Goal: Task Accomplishment & Management: Complete application form

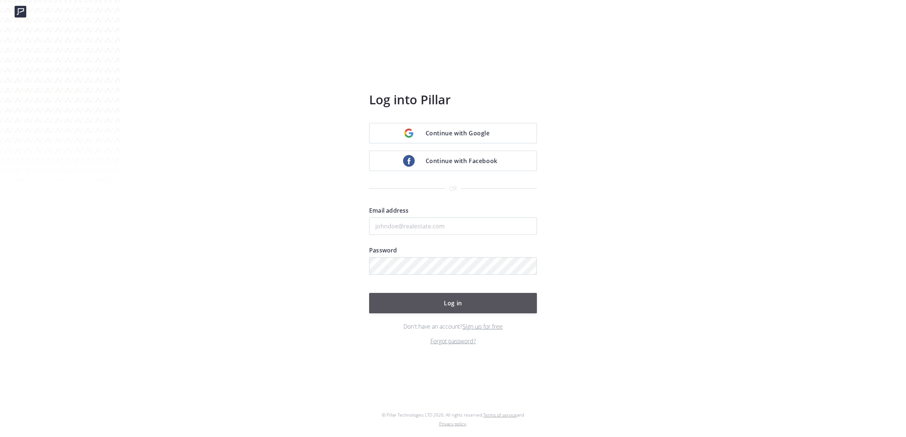
type input "kenny@fastagents.com"
click at [494, 301] on button "Log in" at bounding box center [453, 303] width 168 height 20
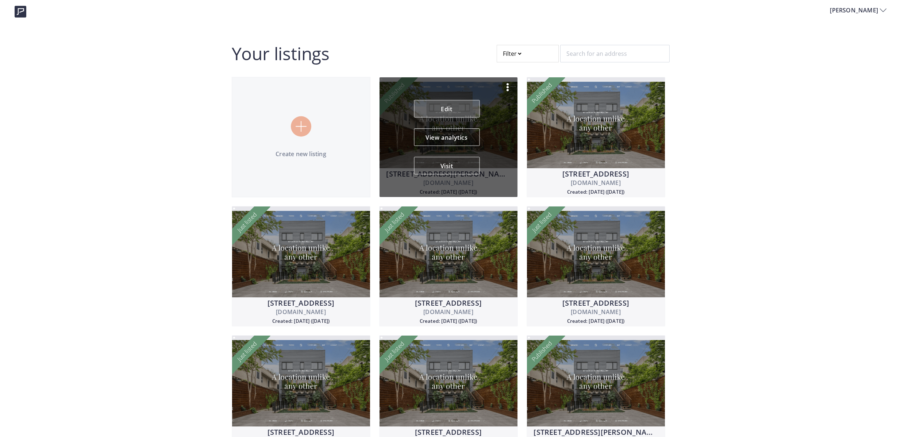
click at [452, 107] on link "Edit" at bounding box center [447, 109] width 66 height 18
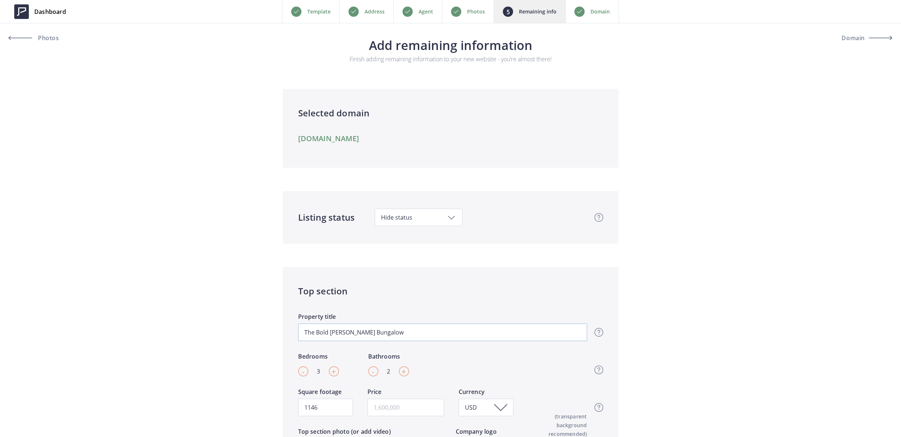
scroll to position [63, 0]
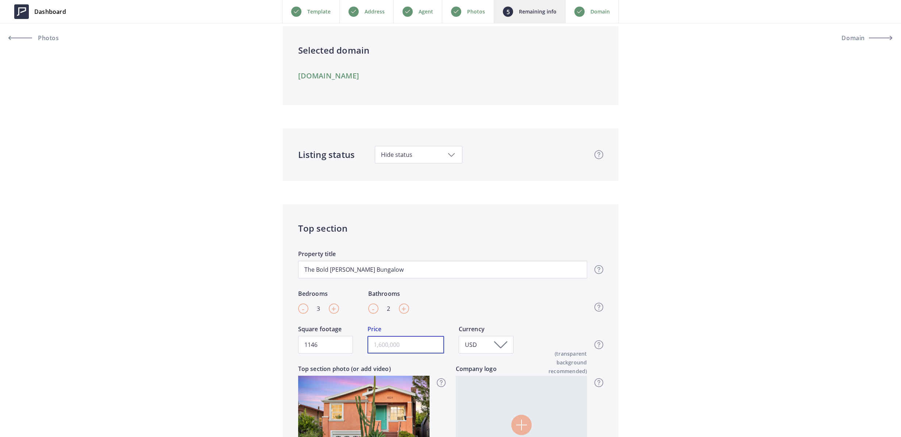
click at [390, 343] on input "text" at bounding box center [405, 345] width 77 height 18
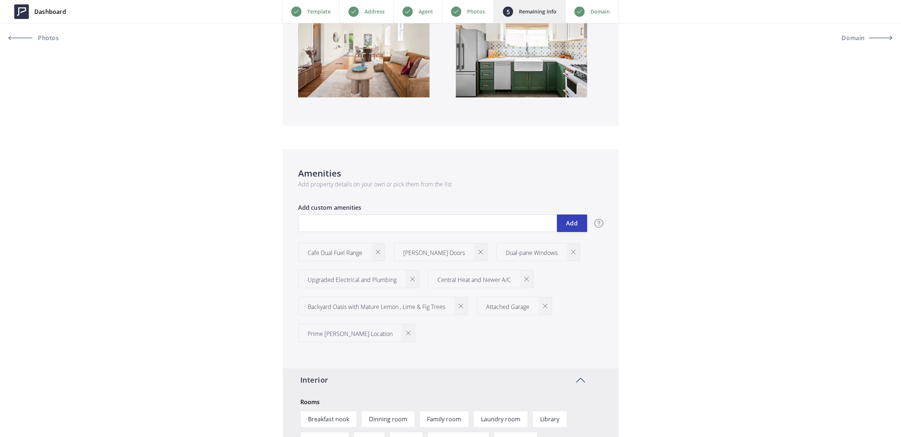
scroll to position [845, 0]
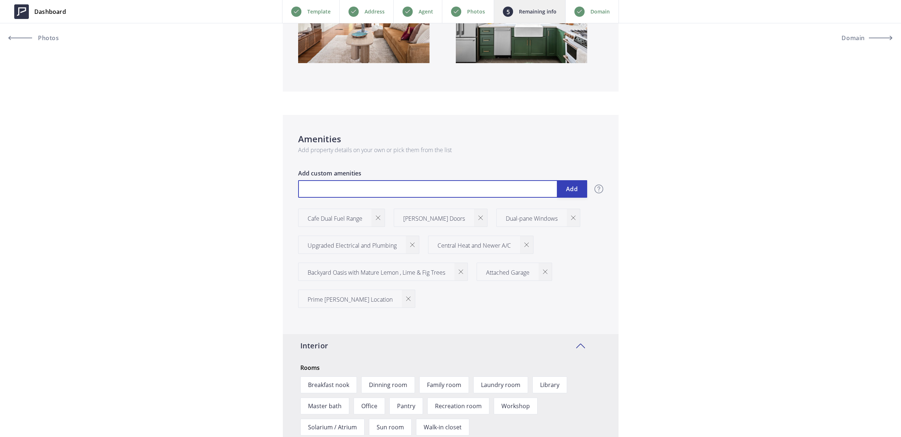
click at [339, 185] on input "text" at bounding box center [442, 189] width 289 height 18
paste input "Fully remodeled kitchen with luxurious tile"
type input "899,000"
type input "Fully remodeled kitchen with luxurious tile"
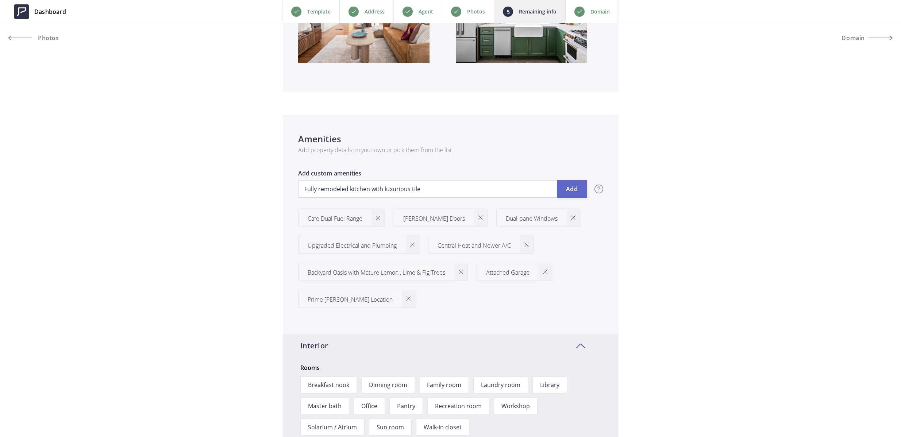
click at [563, 188] on button "Add" at bounding box center [572, 189] width 30 height 18
type input "899,000"
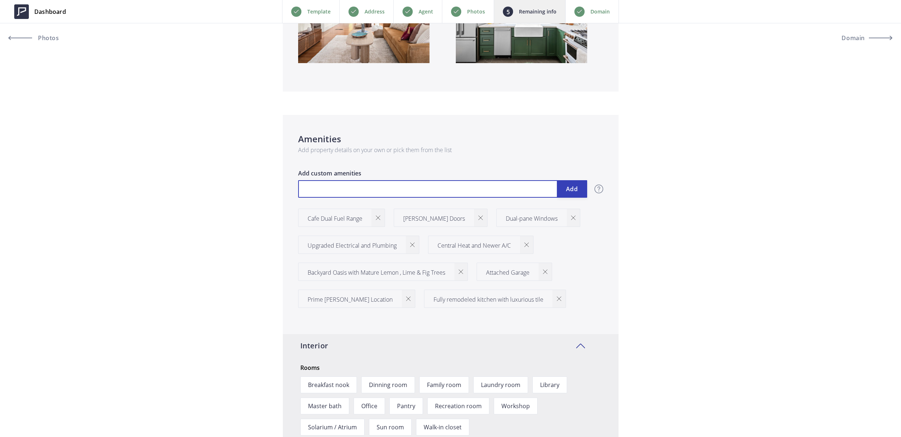
click at [378, 190] on input "text" at bounding box center [442, 189] width 289 height 18
paste input "Newer furnace + newer AC"
type input "899,000"
type input "Newer furnace + newer AC"
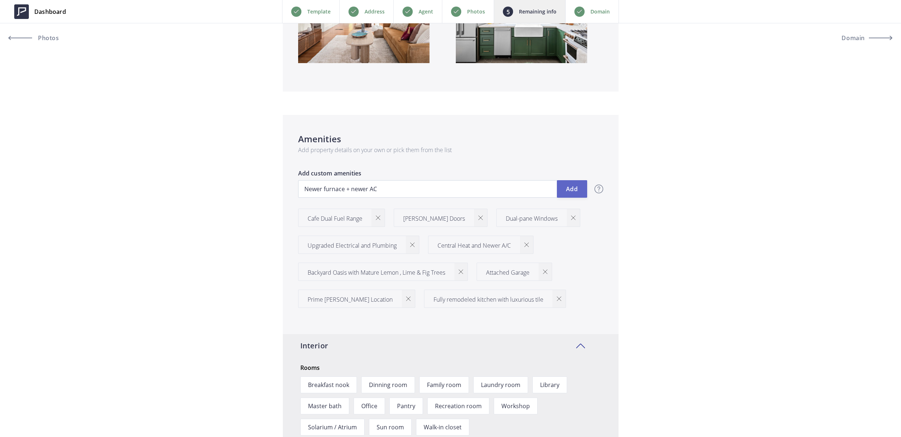
click at [572, 188] on button "Add" at bounding box center [572, 189] width 30 height 18
type input "899,000"
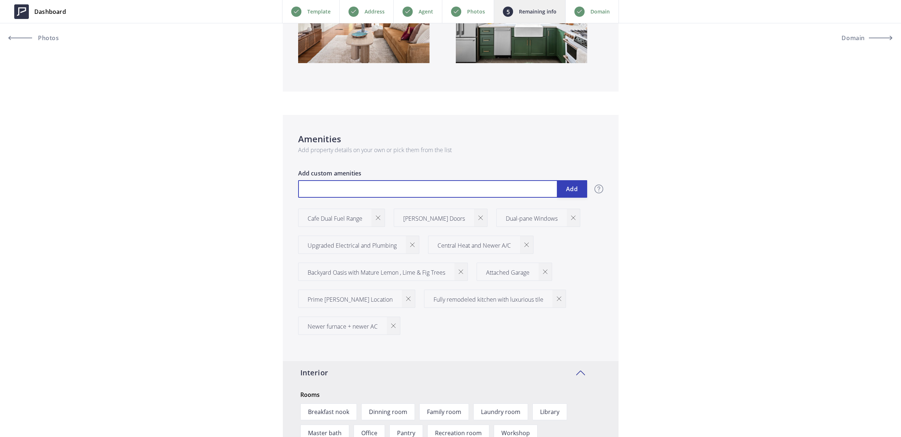
click at [355, 191] on input "text" at bounding box center [442, 189] width 289 height 18
paste input "Smart Heating and Cooling"
type input "899,000"
type input "Smart Heating and Cooling"
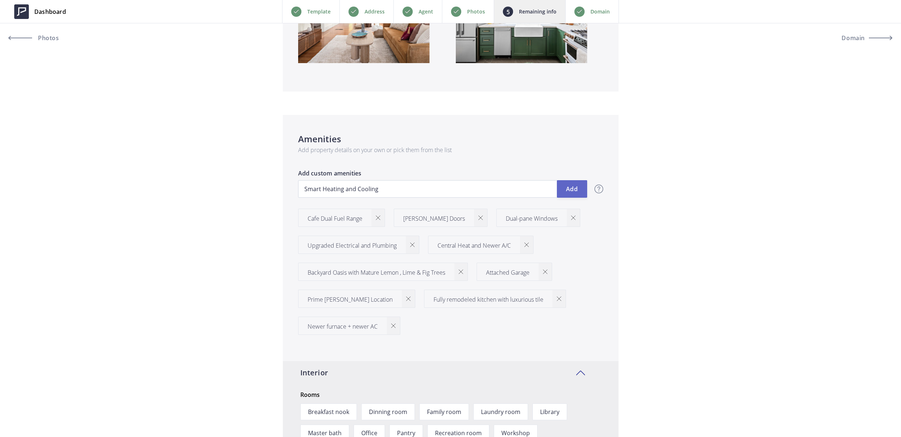
click at [579, 188] on button "Add" at bounding box center [572, 189] width 30 height 18
type input "899,000"
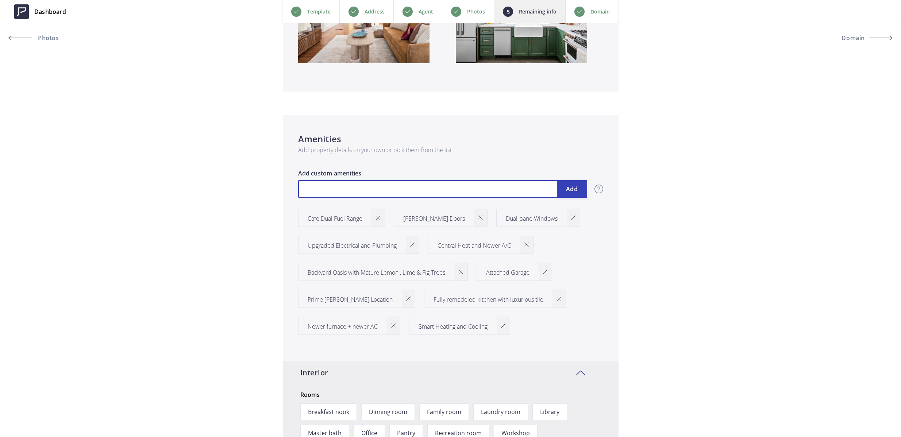
click at [312, 188] on input "text" at bounding box center [442, 189] width 289 height 18
paste input "Newer on demand tankless water heater"
type input "899,000"
type input "Newer on demand tankless water heater"
click at [332, 189] on input "Newer on demand tankless water heater" at bounding box center [442, 189] width 289 height 18
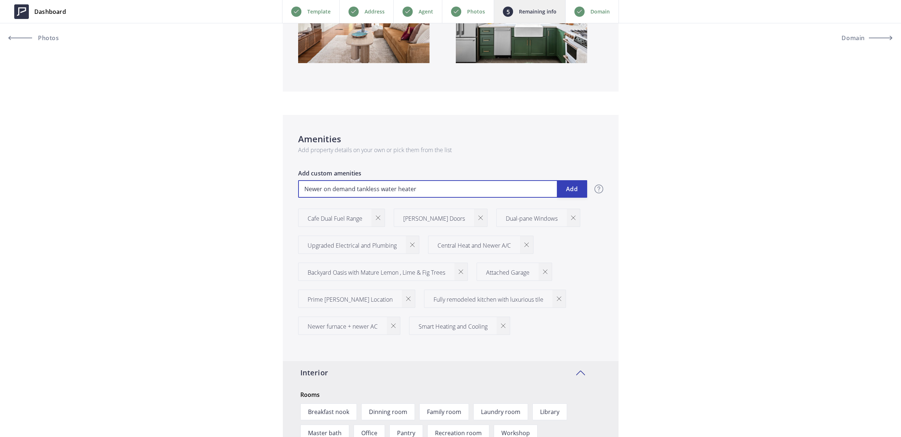
type input "899,000"
type input "Newer ondemand tankless water heater"
type input "899,000"
type input "Newer on-demand tankless water heater"
click at [571, 185] on button "Add" at bounding box center [572, 189] width 30 height 18
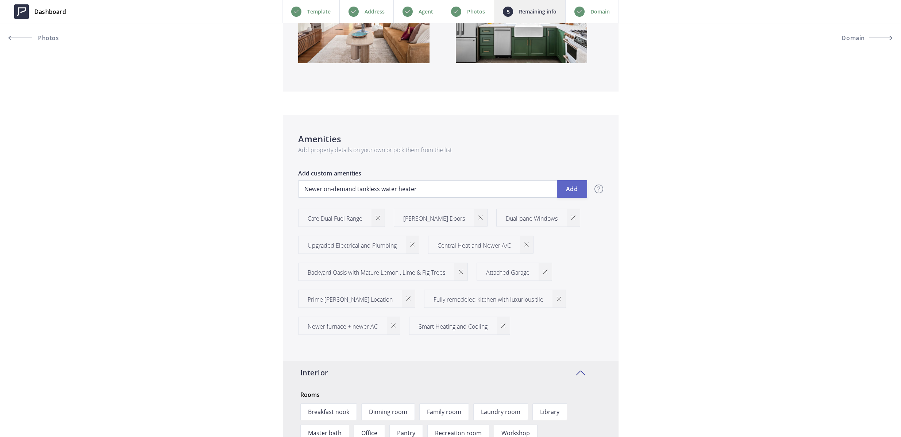
type input "899,000"
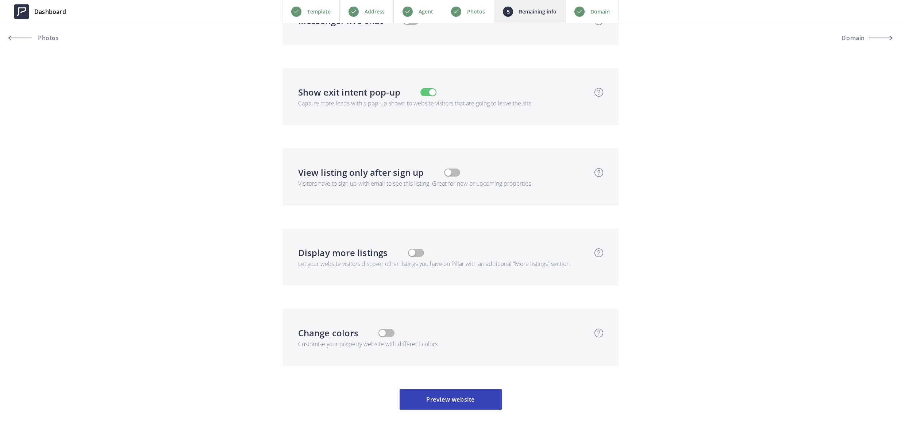
scroll to position [2356, 0]
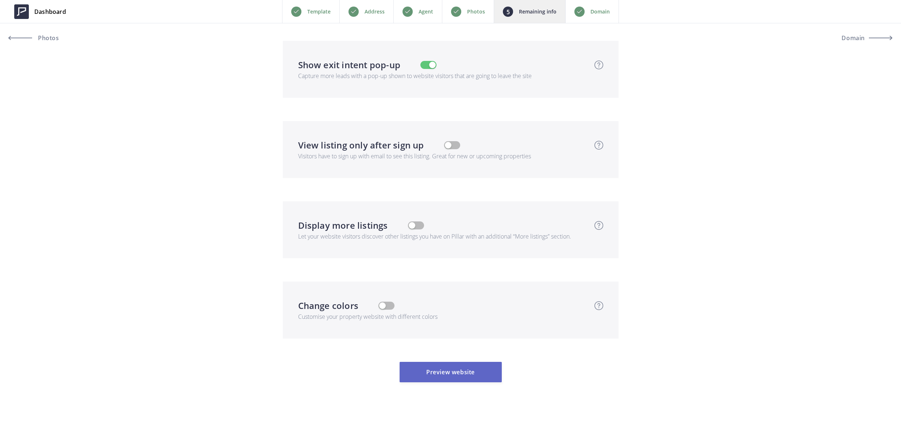
click at [427, 375] on button "Preview website" at bounding box center [450, 372] width 102 height 20
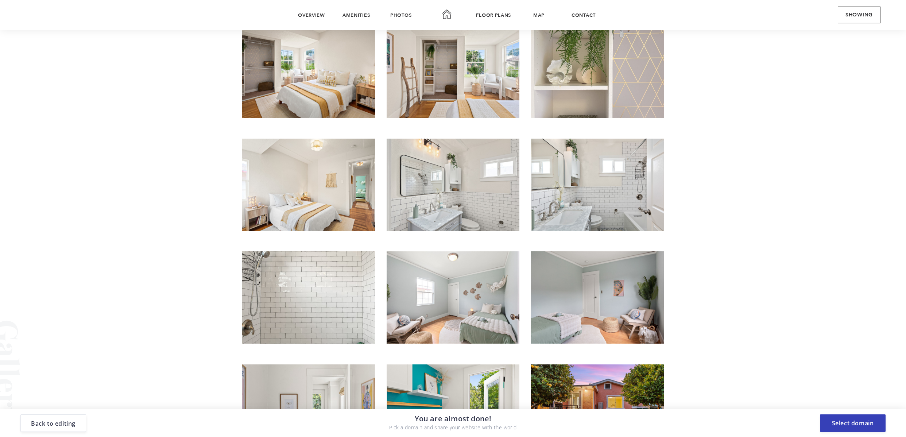
scroll to position [2584, 0]
